Goal: Obtain resource: Download file/media

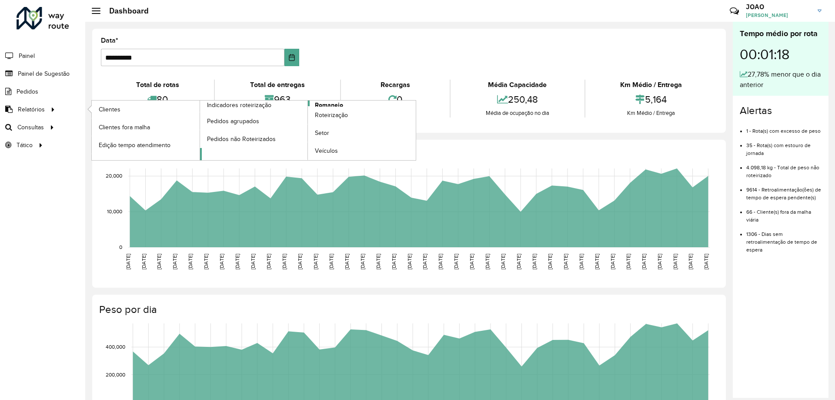
click at [323, 104] on span "Romaneio" at bounding box center [329, 104] width 28 height 9
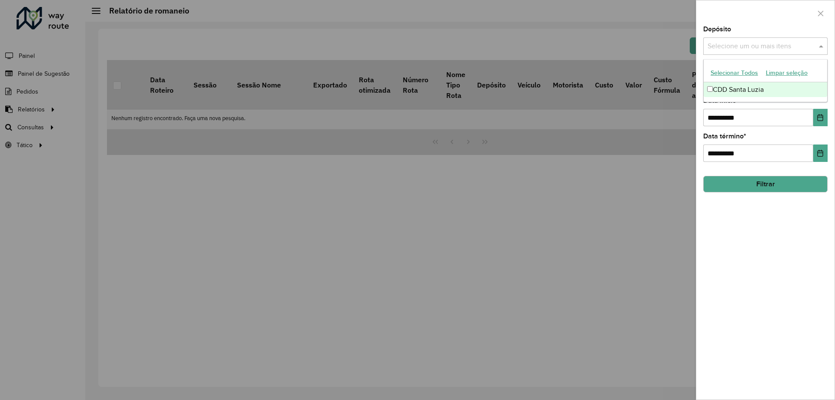
click at [773, 45] on input "text" at bounding box center [760, 46] width 111 height 10
click at [765, 87] on div "CDD Santa Luzia" at bounding box center [764, 89] width 123 height 15
click at [756, 223] on div "**********" at bounding box center [765, 212] width 138 height 373
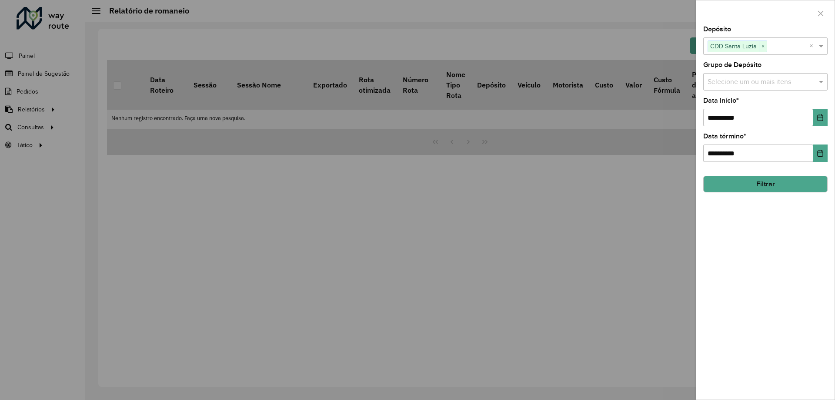
click at [759, 83] on input "text" at bounding box center [760, 82] width 111 height 10
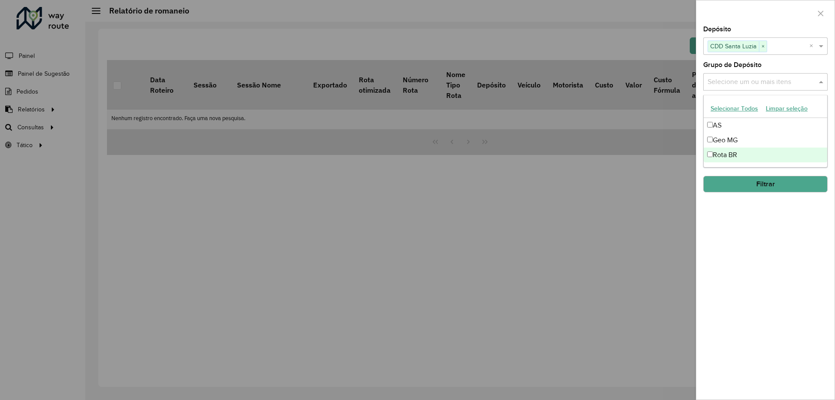
click at [755, 159] on div "Rota BR" at bounding box center [764, 154] width 123 height 15
click at [732, 232] on div "**********" at bounding box center [765, 212] width 138 height 373
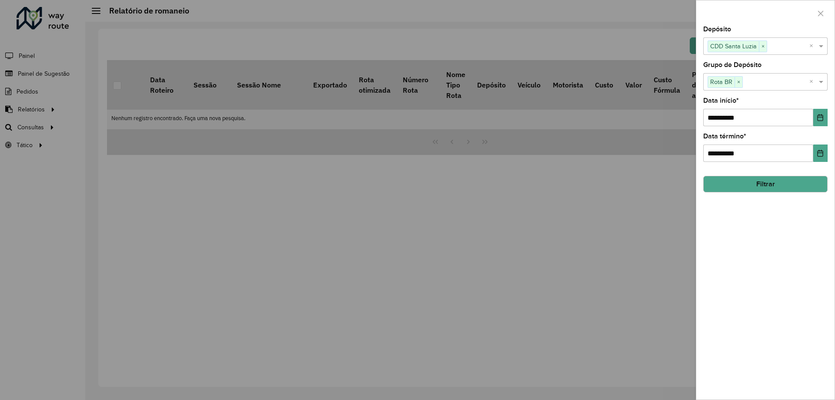
click at [756, 177] on button "Filtrar" at bounding box center [765, 184] width 124 height 17
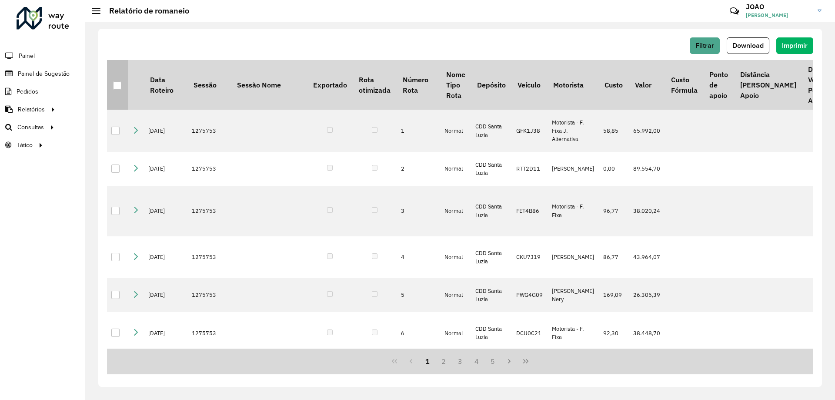
click at [116, 87] on div at bounding box center [117, 85] width 8 height 8
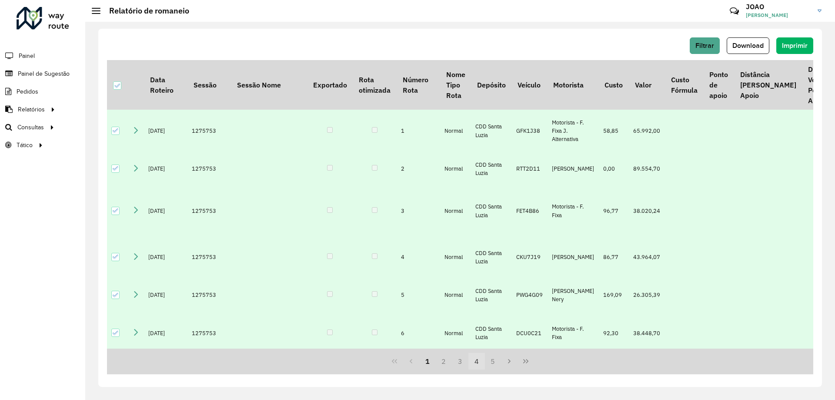
click at [476, 365] on button "4" at bounding box center [476, 361] width 17 height 17
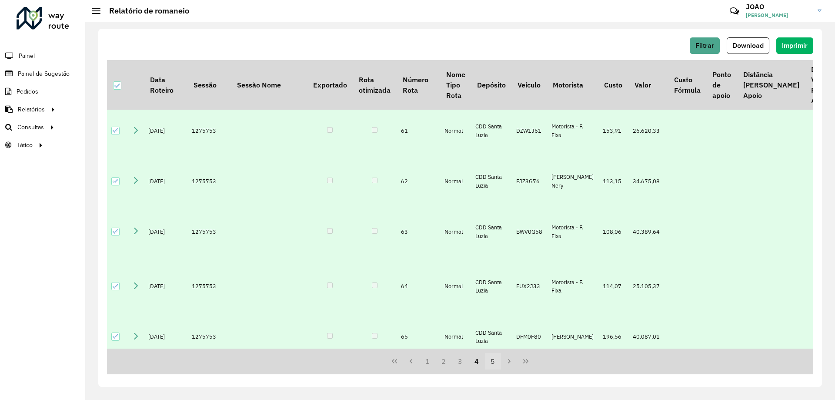
click at [490, 364] on button "5" at bounding box center [493, 361] width 17 height 17
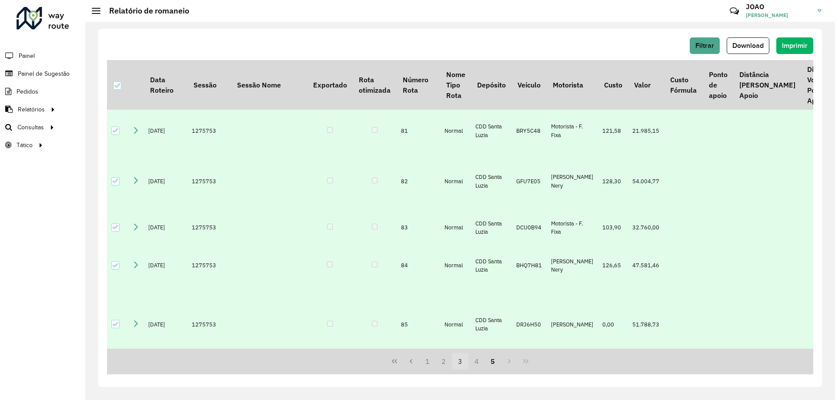
click at [459, 364] on button "3" at bounding box center [460, 361] width 17 height 17
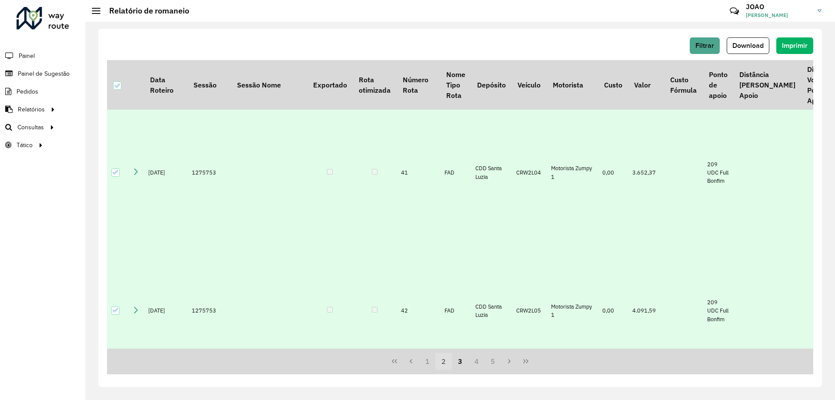
click at [446, 362] on button "2" at bounding box center [443, 361] width 17 height 17
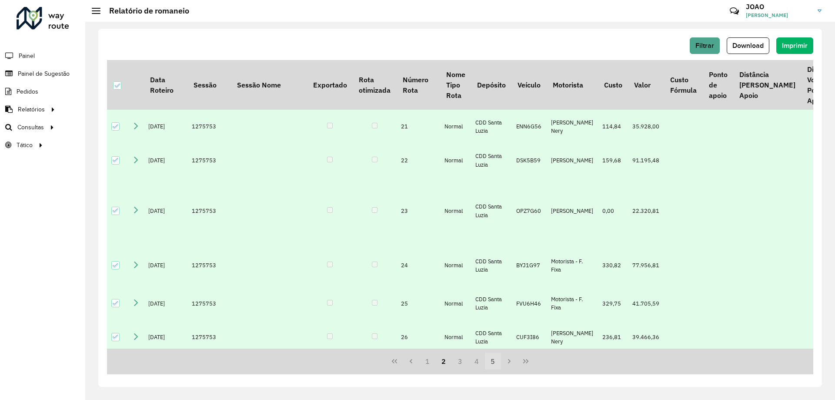
click at [489, 364] on button "5" at bounding box center [493, 361] width 17 height 17
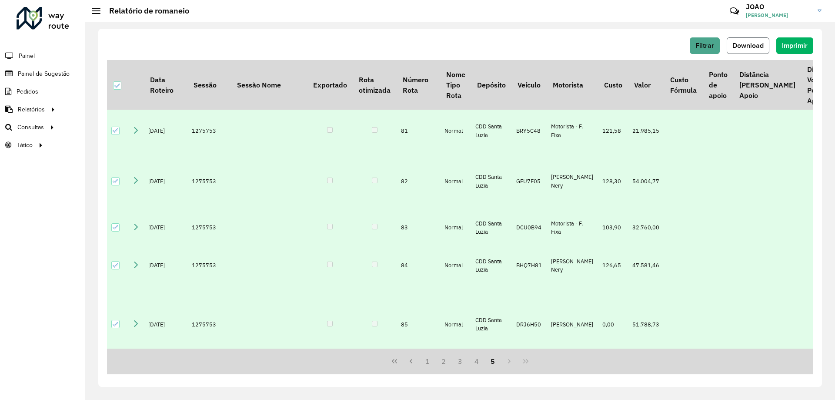
click at [748, 49] on button "Download" at bounding box center [747, 45] width 43 height 17
click at [757, 47] on span "Download" at bounding box center [747, 45] width 31 height 7
click at [286, 23] on div "Filtrar Download Imprimir Data Roteiro Sessão Sessão Nome Exportado Rota otimiz…" at bounding box center [460, 211] width 750 height 378
